Goal: Task Accomplishment & Management: Manage account settings

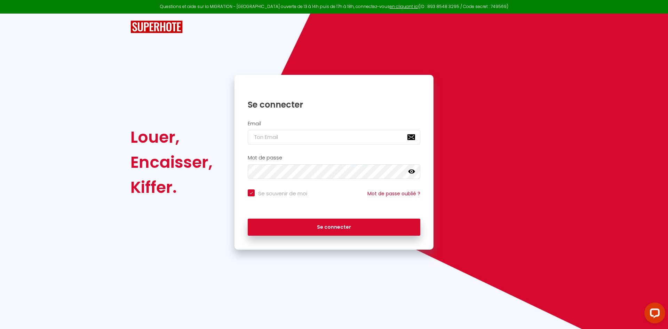
click at [298, 126] on h2 "Email" at bounding box center [334, 124] width 172 height 6
click at [305, 128] on div "Email" at bounding box center [334, 133] width 190 height 24
click at [309, 134] on input "email" at bounding box center [334, 137] width 172 height 15
type input "i"
checkbox input "true"
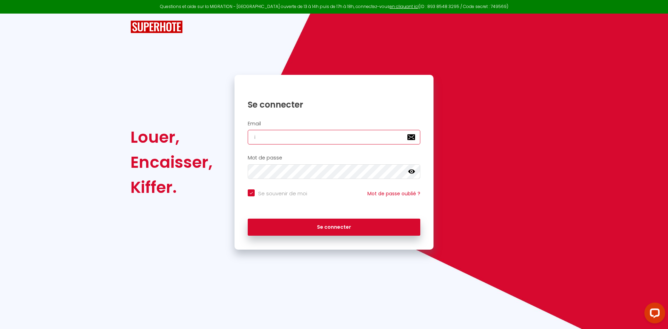
type input "in"
checkbox input "true"
type input "inf"
checkbox input "true"
type input "info"
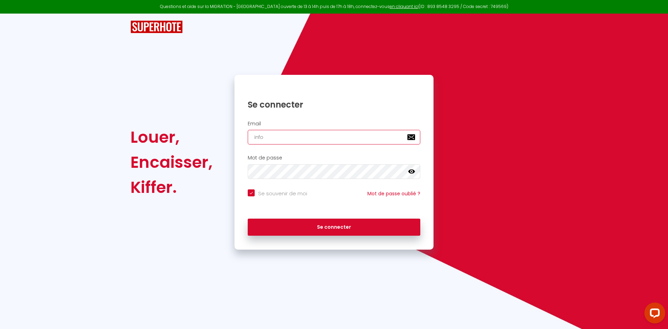
checkbox input "true"
type input "info@"
checkbox input "true"
type input "info@g"
checkbox input "true"
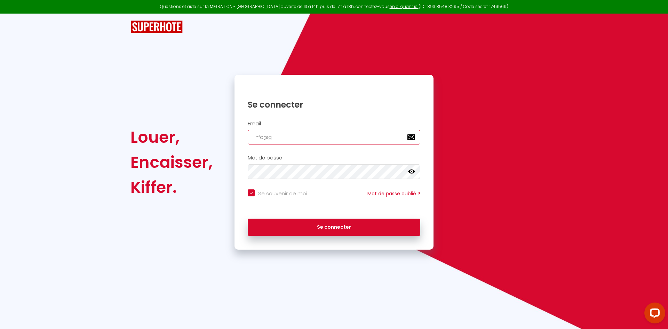
type input "info@gi"
checkbox input "true"
type input "info@git"
checkbox input "true"
type input "info@gite"
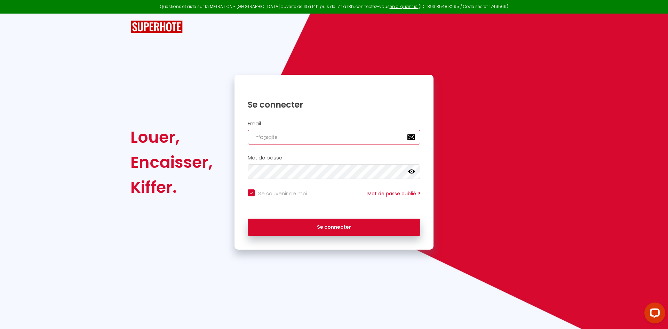
checkbox input "true"
type input "info@gites"
checkbox input "true"
type input "info@gites-"
checkbox input "true"
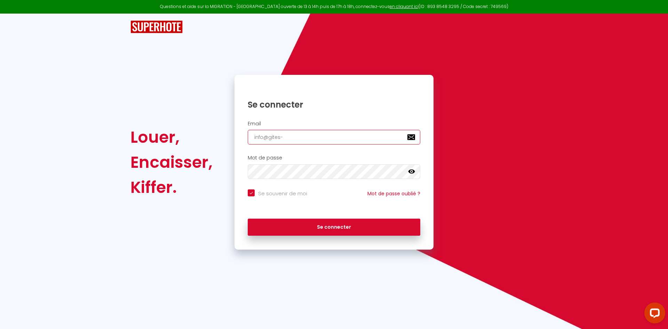
type input "info@gites-l"
checkbox input "true"
type input "info@gites-le"
checkbox input "true"
type input "info@gites-les"
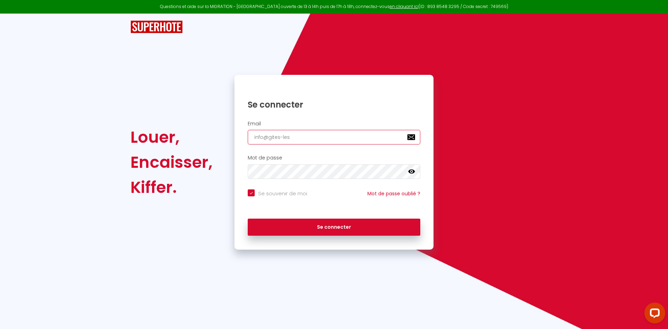
checkbox input "true"
type input "info@gites-les-"
checkbox input "true"
type input "info@gites-les-b"
checkbox input "true"
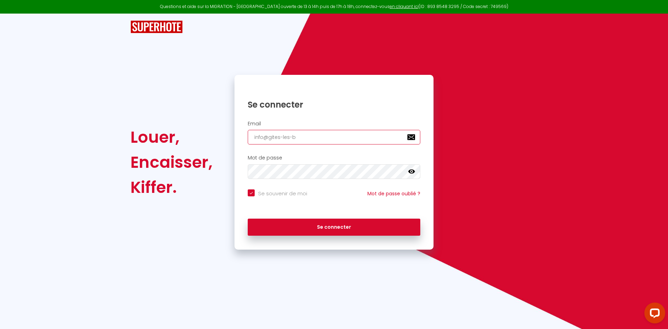
type input "info@gites-les-bo"
checkbox input "true"
type input "info@gites-les-bou"
checkbox input "true"
type input "info@gites-les-boul"
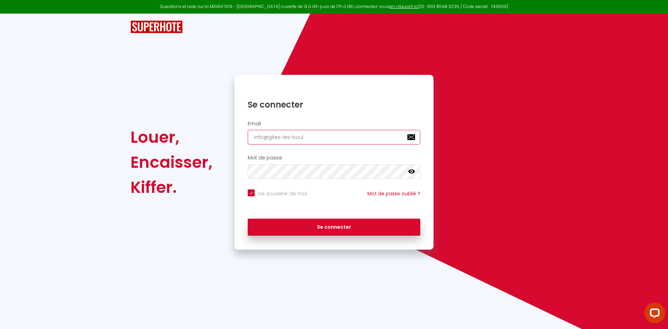
checkbox input "true"
type input "info@gites-les-boulo"
checkbox input "true"
type input "info@gites-les-bouloi"
checkbox input "true"
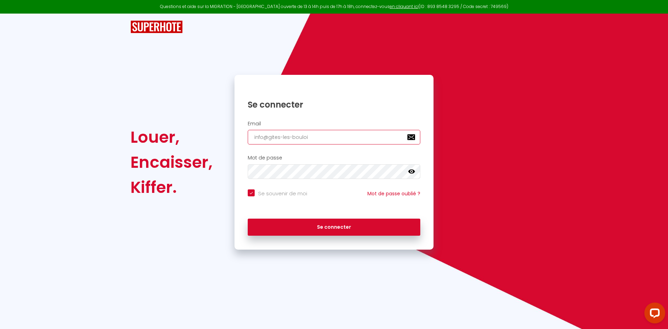
type input "info@gites-les-bouloie"
checkbox input "true"
type input "info@gites-les-bouloies"
checkbox input "true"
type input "info@gites-les-bouloies."
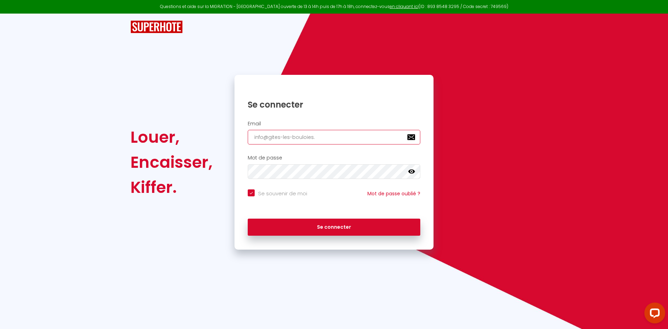
checkbox input "true"
type input "info@gites-les-bouloies.f"
checkbox input "true"
type input "[EMAIL_ADDRESS][DOMAIN_NAME]"
checkbox input "true"
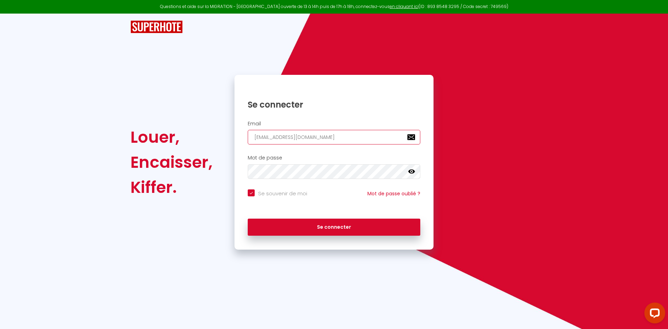
type input "[EMAIL_ADDRESS][DOMAIN_NAME]"
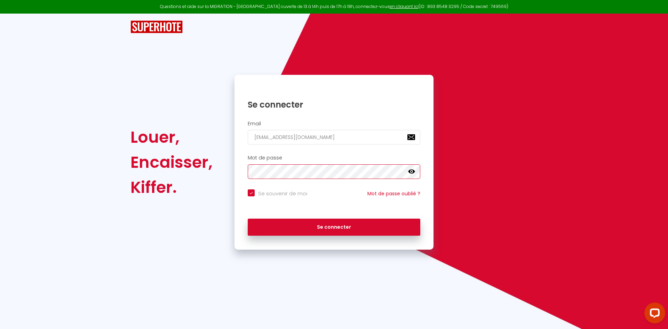
click at [248, 218] on button "Se connecter" at bounding box center [334, 226] width 172 height 17
checkbox input "true"
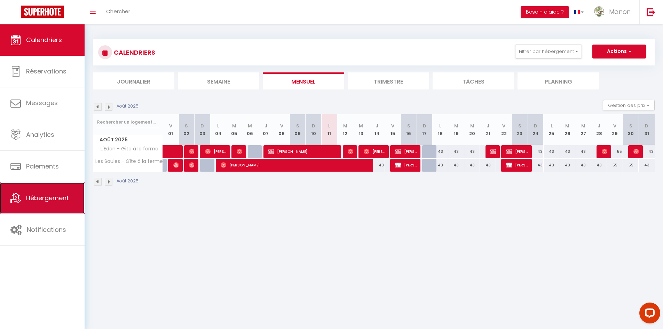
click at [70, 197] on link "Hébergement" at bounding box center [42, 197] width 85 height 31
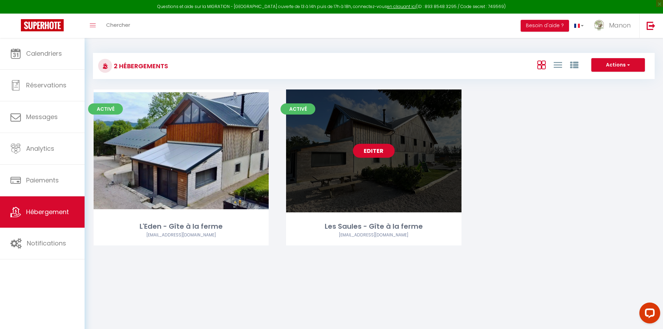
click at [373, 150] on link "Editer" at bounding box center [374, 151] width 42 height 14
select select "3"
select select "2"
select select "1"
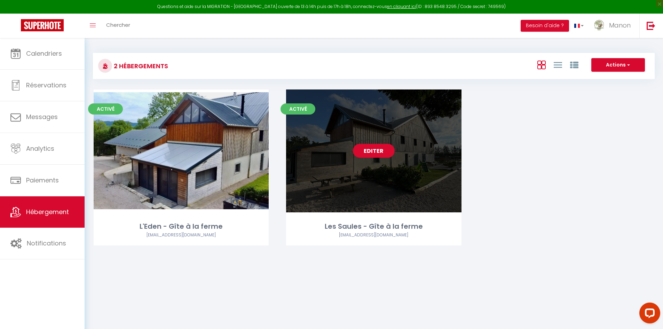
select select
select select "28"
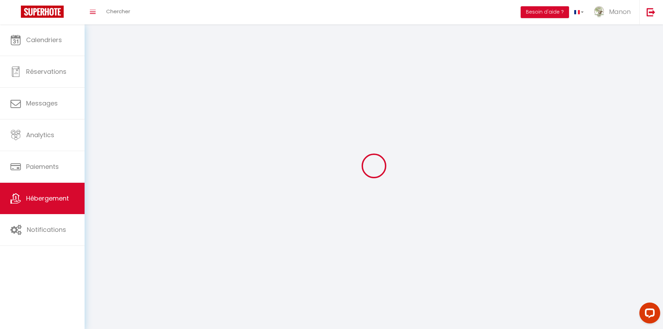
select select
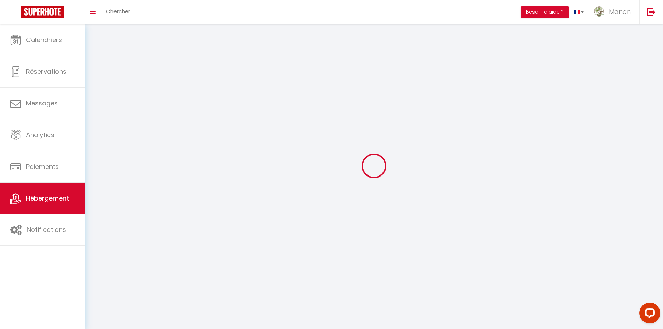
select select
checkbox input "false"
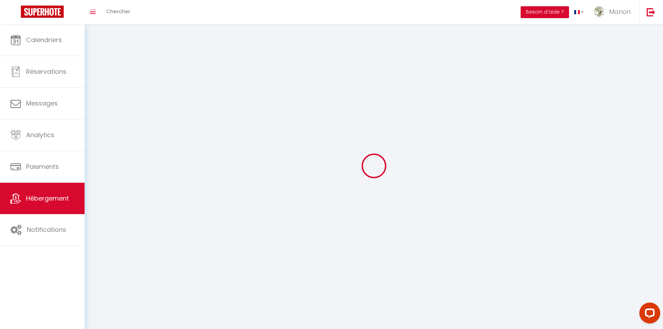
select select
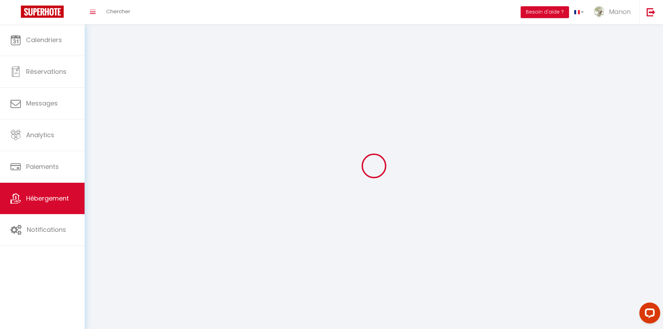
select select
checkbox input "false"
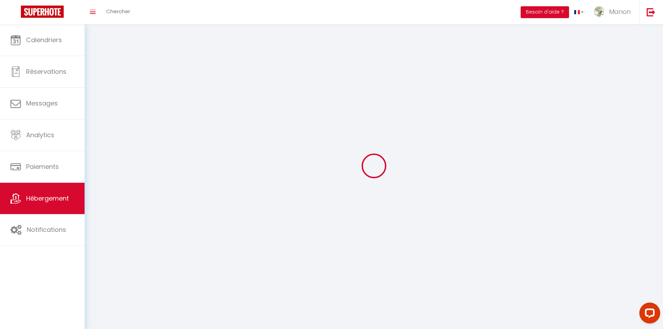
checkbox input "false"
select select
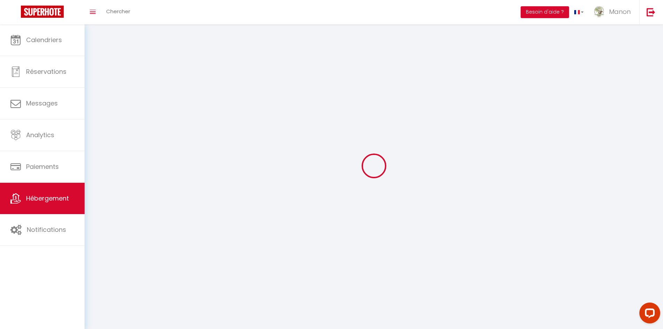
select select
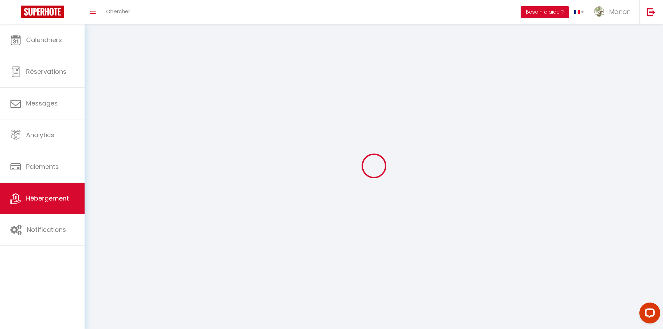
checkbox input "false"
select select
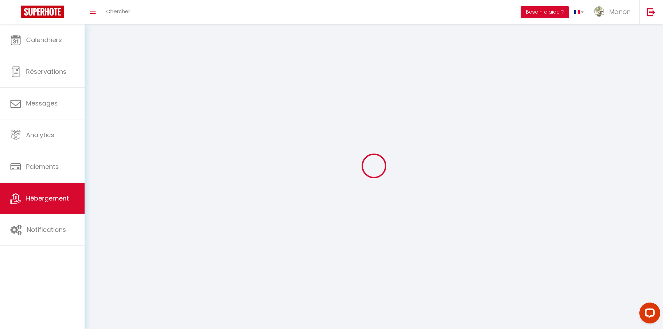
select select
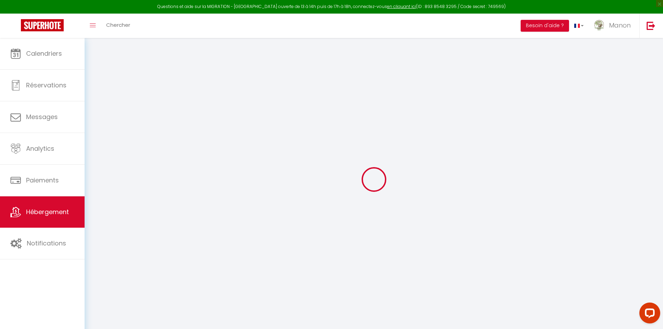
select select
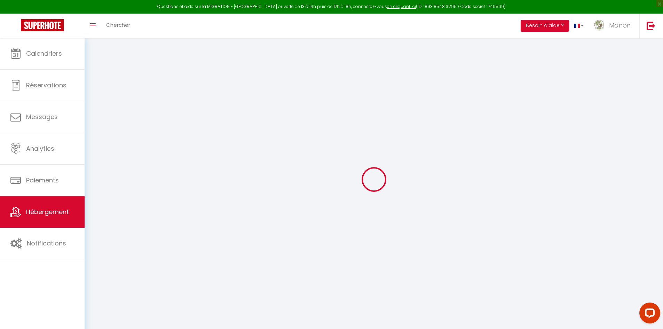
select select
checkbox input "false"
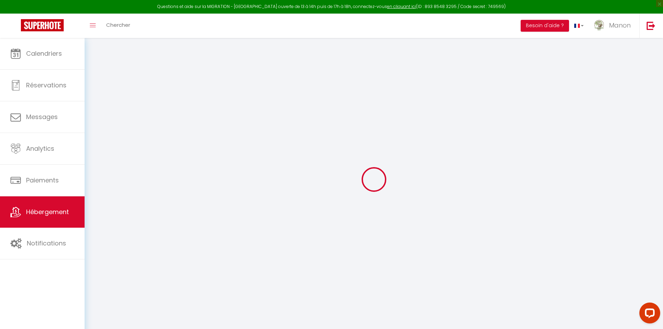
select select
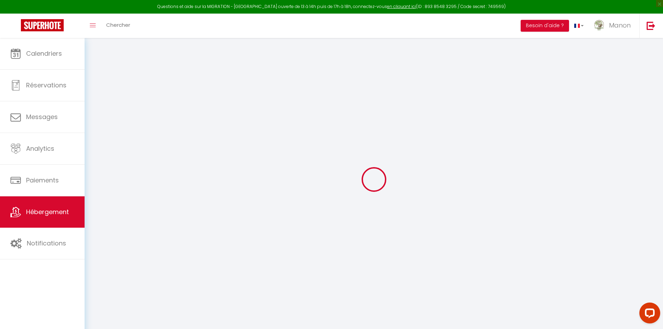
select select
checkbox input "false"
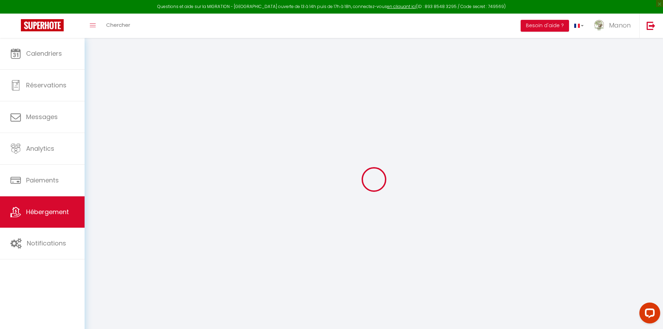
checkbox input "false"
select select
type input "Les Saules - Gîte à la ferme"
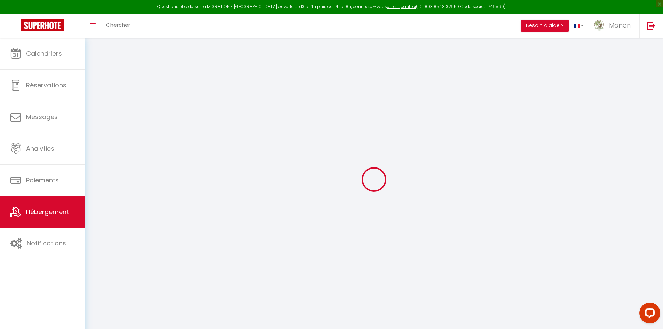
type input "Manon"
select select "14"
select select "1"
select select "3"
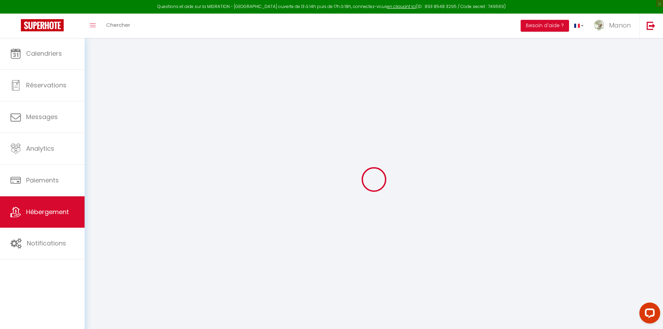
type input "50"
type input "1.38"
select select
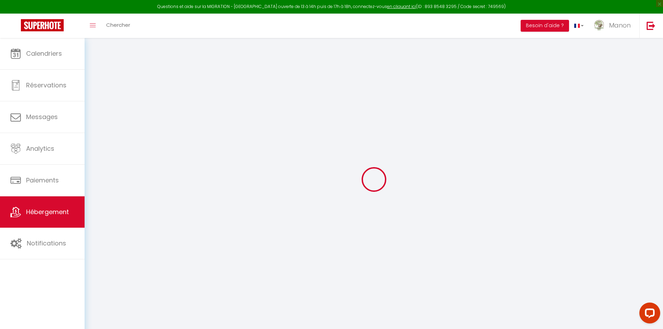
select select
type input "[STREET_ADDRESS]"
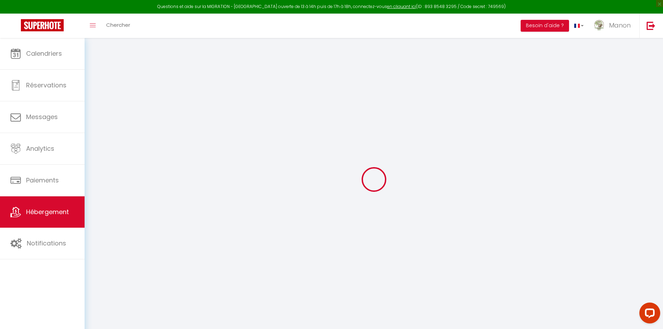
type input "25510"
type input "Laviron"
type input "[EMAIL_ADDRESS][DOMAIN_NAME]"
select select "14548"
checkbox input "false"
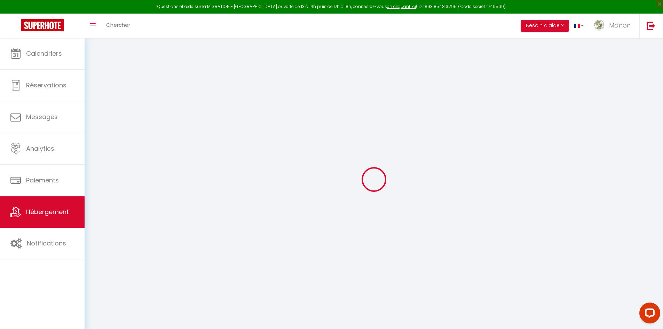
checkbox input "false"
select select
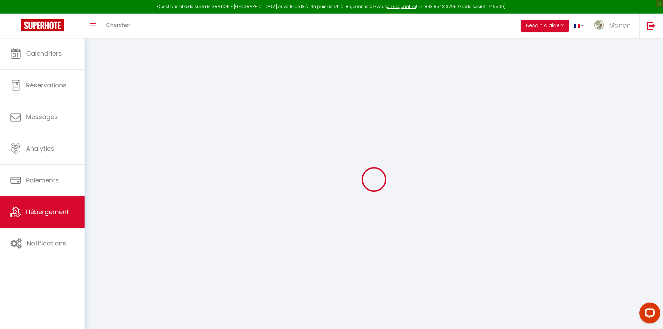
type input "0"
select select
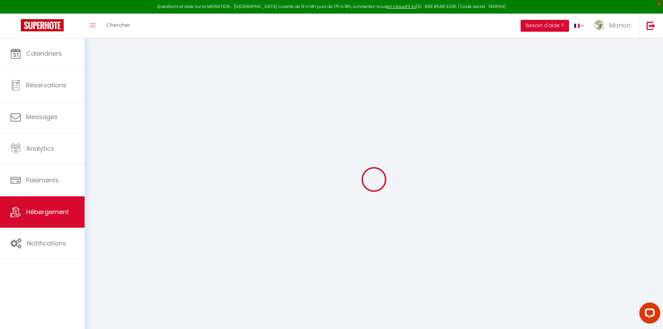
select select
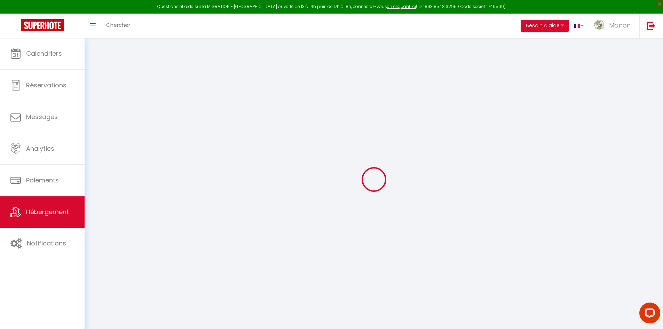
checkbox input "false"
select select
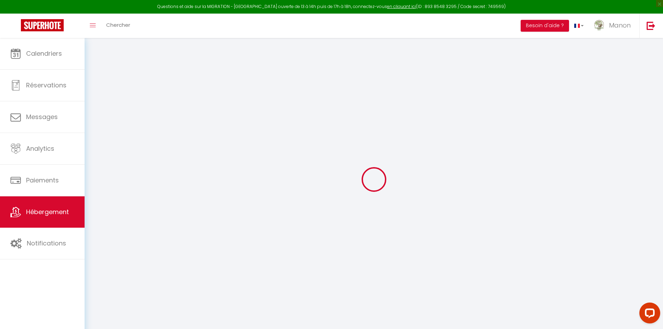
select select
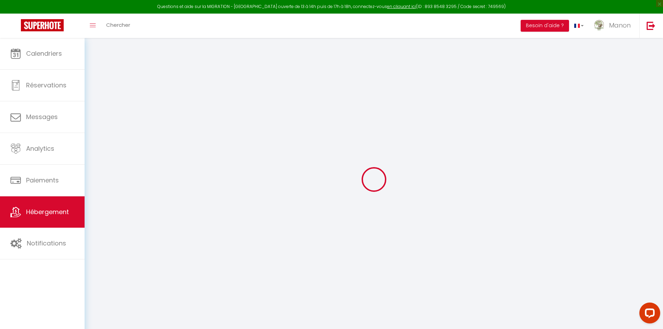
checkbox input "false"
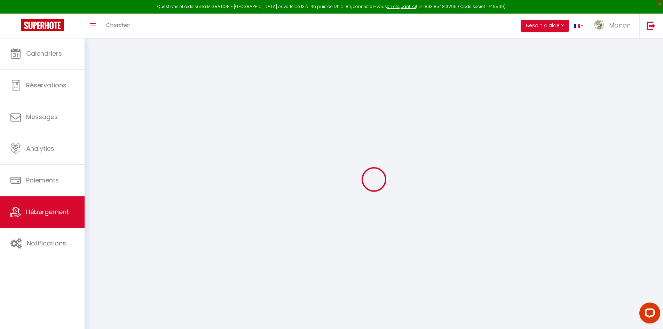
checkbox input "false"
select select "17:00"
select select "00:00"
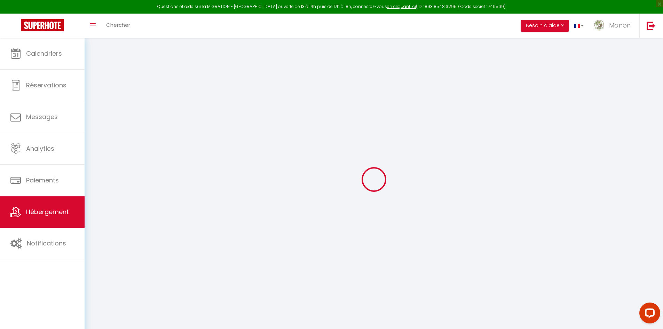
select select "11:00"
select select "15"
select select "09:00"
checkbox input "false"
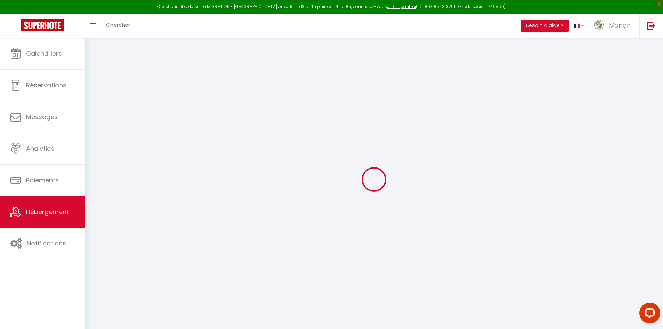
checkbox input "false"
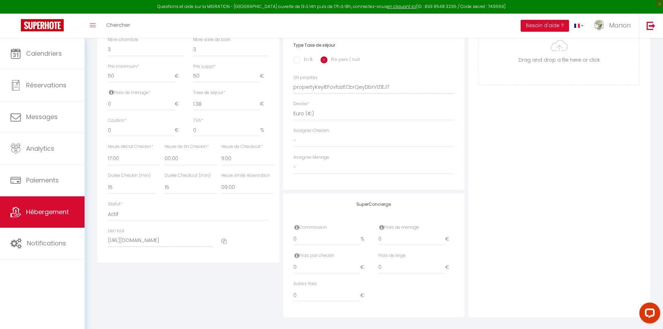
scroll to position [289, 0]
click at [228, 233] on div at bounding box center [245, 235] width 57 height 26
click at [225, 234] on icon at bounding box center [223, 234] width 5 height 5
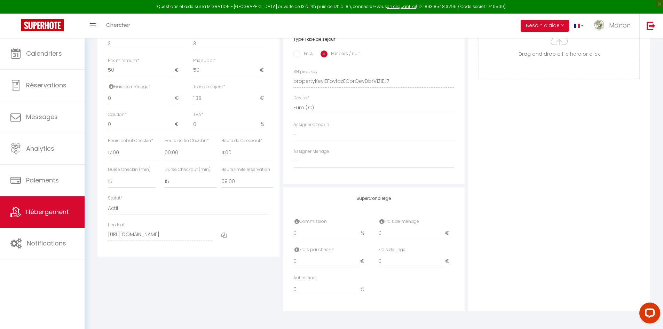
click at [297, 236] on div "Détails Nom * Les Saules - Gîte à la ferme Prénom propriétaire Manon Nom propri…" at bounding box center [374, 76] width 556 height 469
click at [75, 217] on link "Hébergement" at bounding box center [42, 211] width 85 height 31
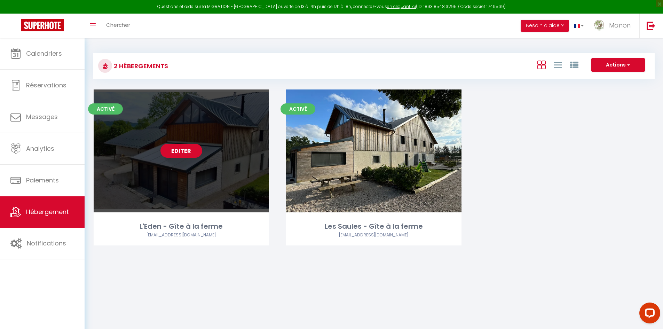
click at [184, 154] on link "Editer" at bounding box center [181, 151] width 42 height 14
select select "3"
select select "2"
select select "1"
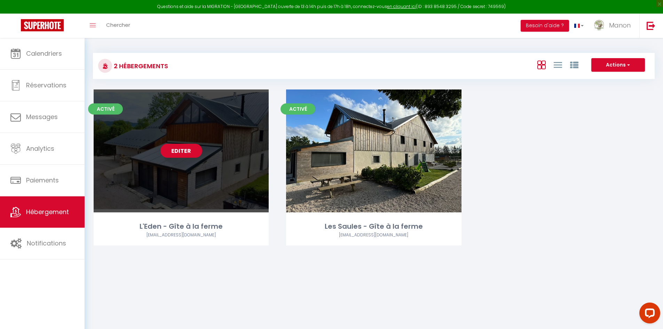
select select
select select "28"
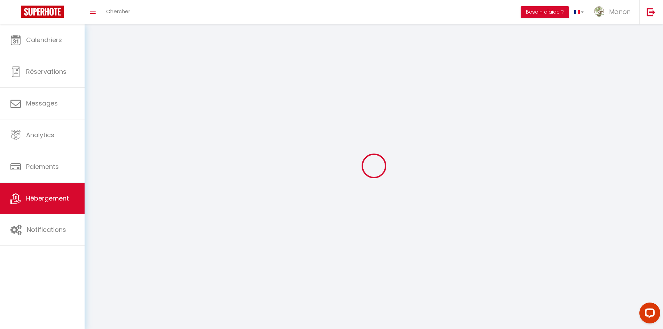
select select
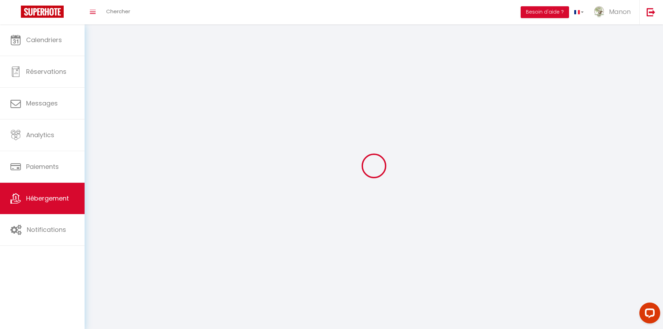
select select
checkbox input "false"
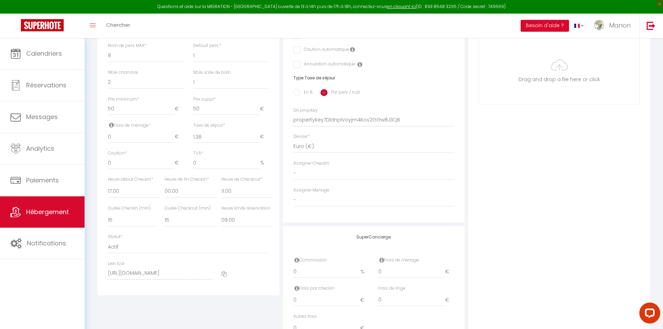
scroll to position [289, 0]
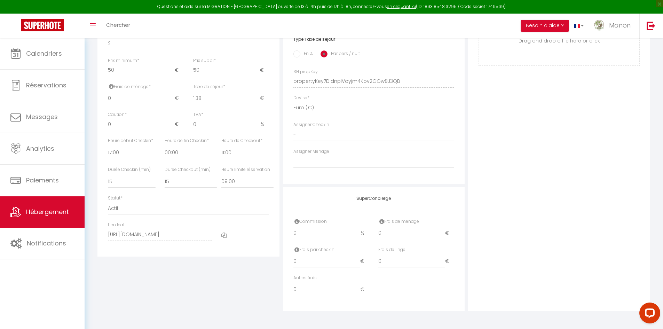
click at [221, 239] on div at bounding box center [245, 235] width 57 height 26
click at [221, 237] on icon at bounding box center [223, 234] width 5 height 5
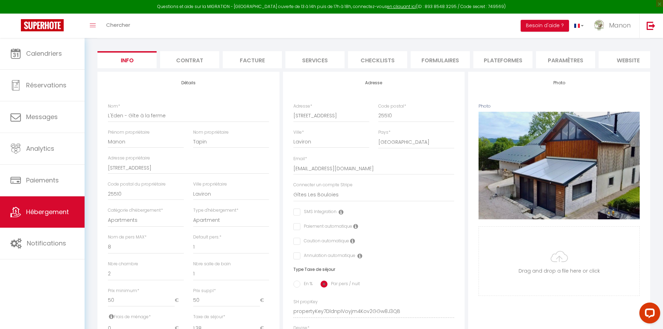
scroll to position [0, 0]
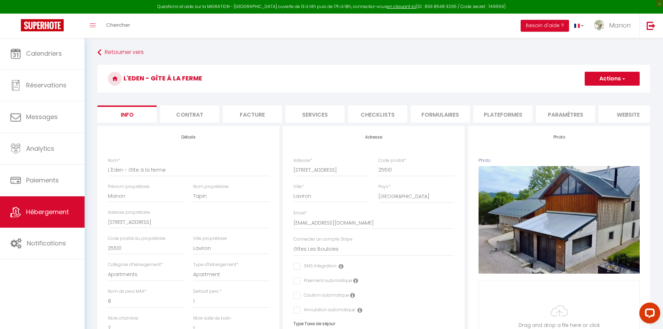
click at [198, 116] on li "Contrat" at bounding box center [189, 113] width 59 height 17
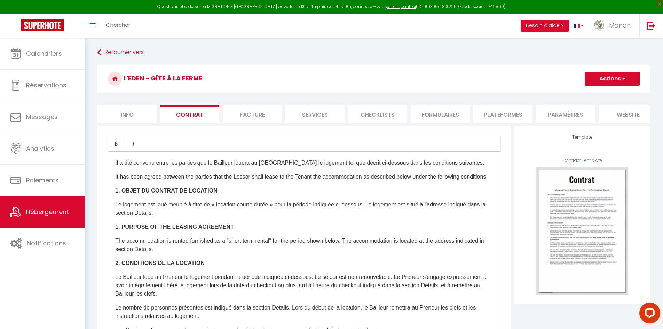
click at [246, 112] on li "Facture" at bounding box center [252, 113] width 59 height 17
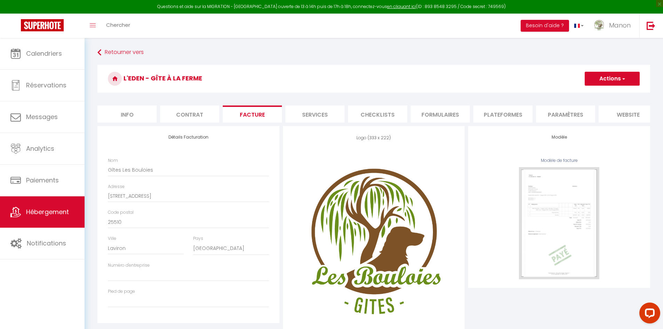
click at [303, 113] on li "Services" at bounding box center [314, 113] width 59 height 17
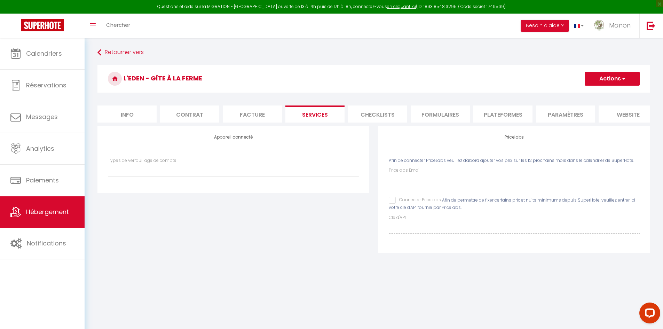
click at [552, 119] on li "Paramètres" at bounding box center [565, 113] width 59 height 17
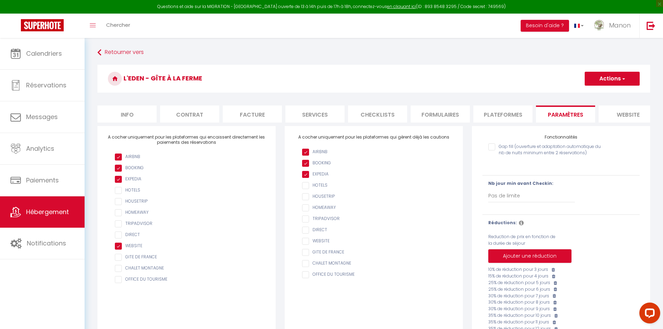
click at [501, 111] on li "Plateformes" at bounding box center [502, 113] width 59 height 17
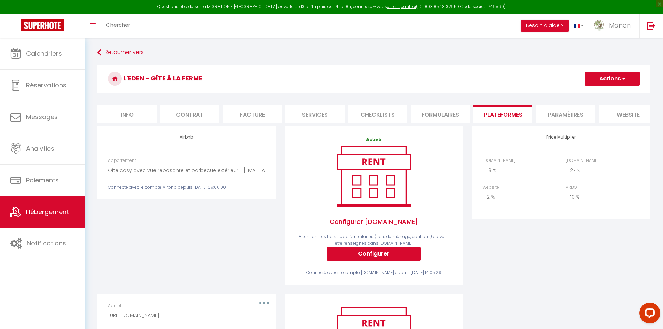
click at [540, 117] on li "Paramètres" at bounding box center [565, 113] width 59 height 17
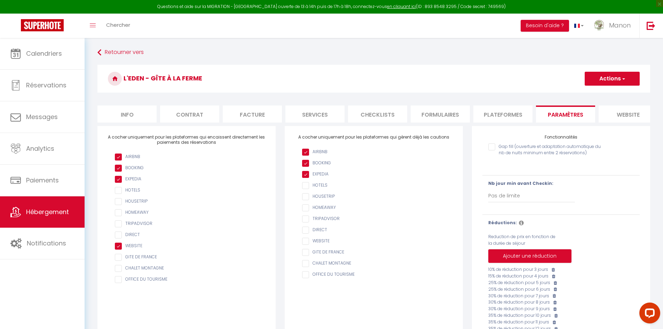
click at [518, 117] on li "Plateformes" at bounding box center [502, 113] width 59 height 17
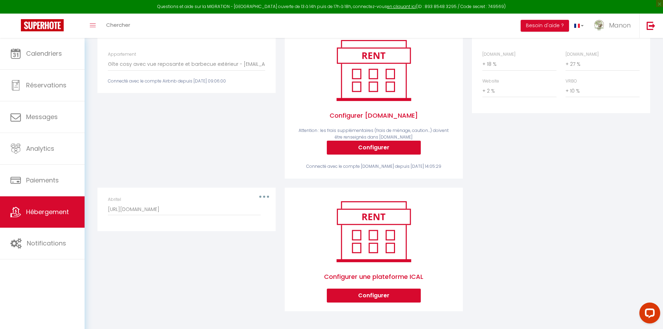
scroll to position [111, 0]
click at [373, 296] on button "Configurer" at bounding box center [374, 295] width 94 height 14
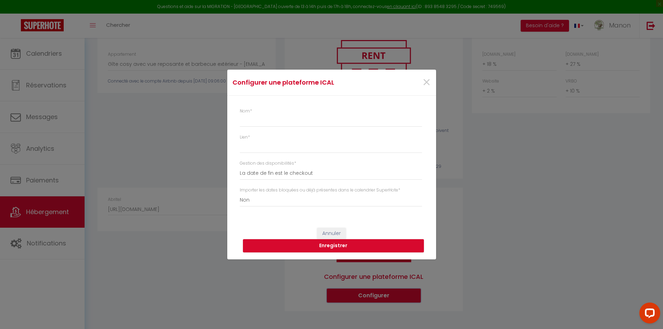
scroll to position [105, 0]
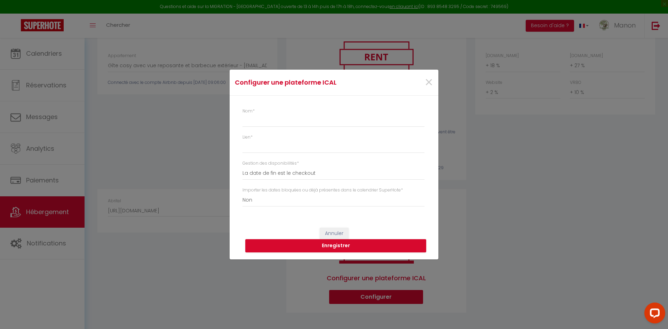
click at [362, 165] on div "Gestion des disponibilités * La date de fin est le checkout La date de fin est …" at bounding box center [335, 170] width 186 height 20
click at [368, 121] on input "Nom *" at bounding box center [333, 120] width 182 height 13
click at [336, 207] on div "Nom * Lien * Gestion des disponibilités * La date de fin est le checkout La dat…" at bounding box center [335, 160] width 186 height 105
click at [338, 201] on select "Oui Non" at bounding box center [333, 199] width 182 height 13
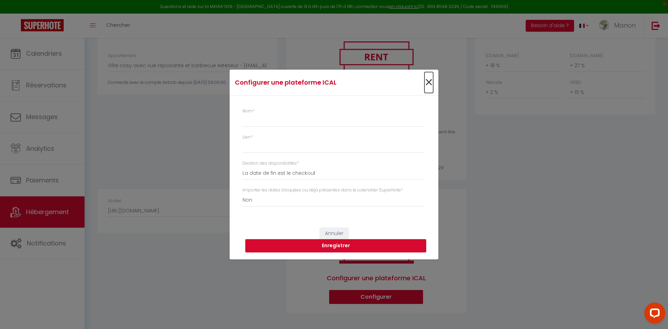
click at [429, 74] on span "×" at bounding box center [428, 82] width 9 height 21
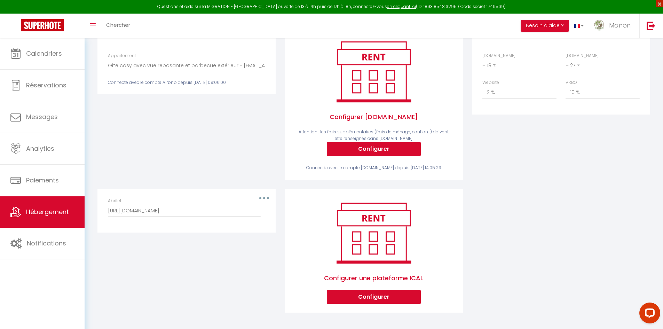
click at [659, 5] on span "×" at bounding box center [659, 3] width 7 height 7
